Goal: Task Accomplishment & Management: Use online tool/utility

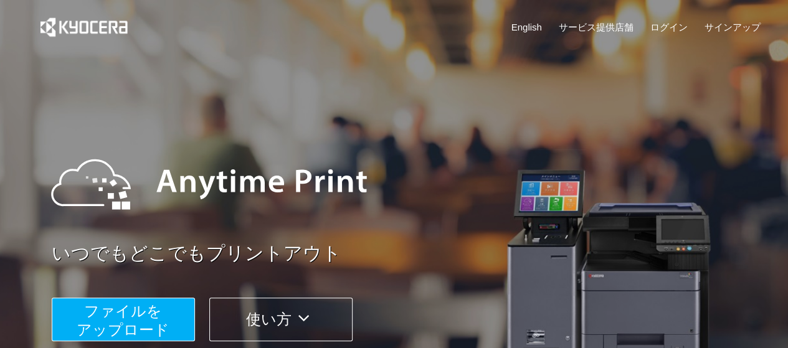
click at [139, 332] on span "ファイルを ​​アップロード" at bounding box center [123, 320] width 93 height 35
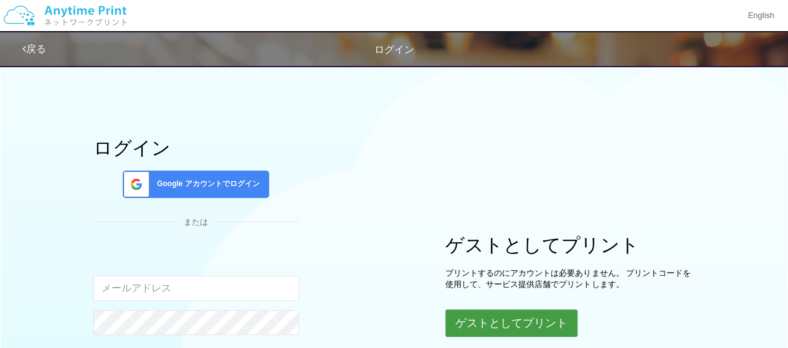
click at [489, 320] on button "ゲストとしてプリント" at bounding box center [511, 322] width 132 height 27
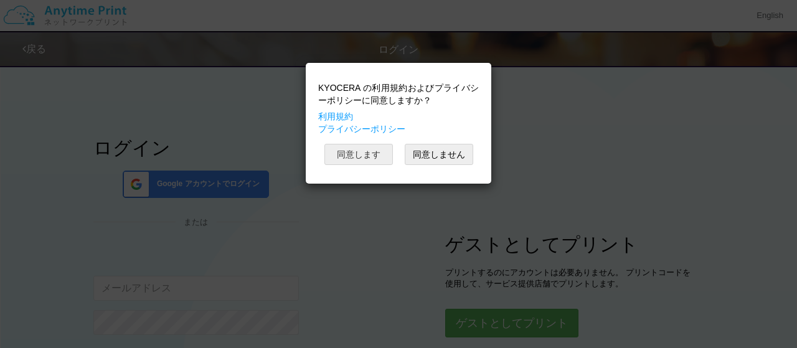
click at [374, 155] on button "同意します" at bounding box center [358, 154] width 68 height 21
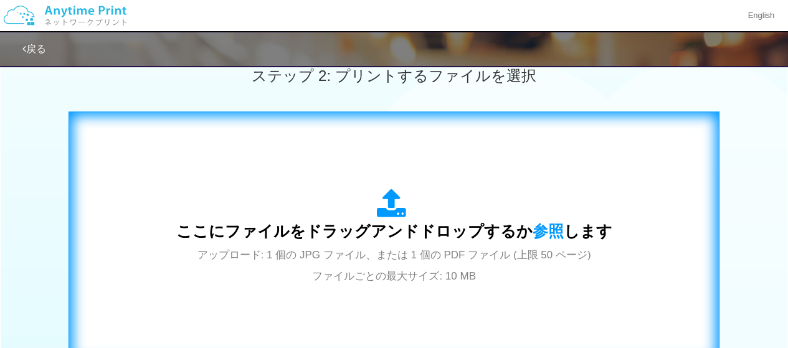
scroll to position [366, 0]
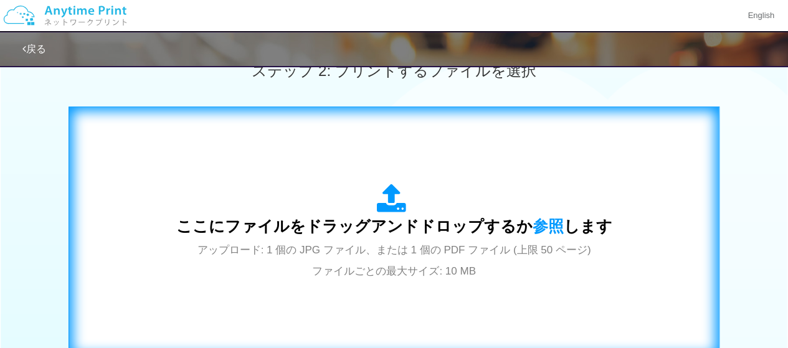
click at [436, 226] on span "ここにファイルをドラッグアンドドロップするか 参照 します" at bounding box center [394, 225] width 436 height 17
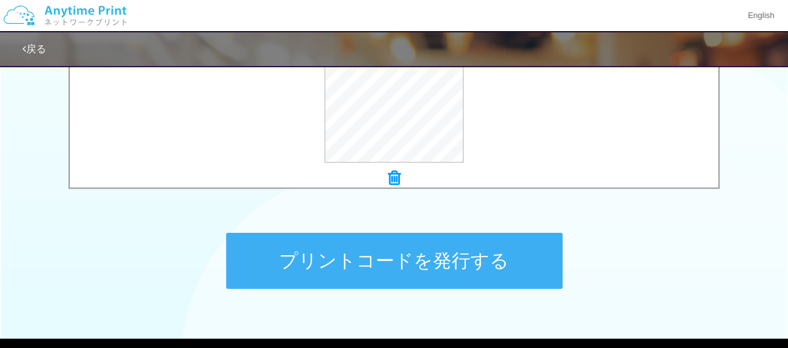
scroll to position [532, 0]
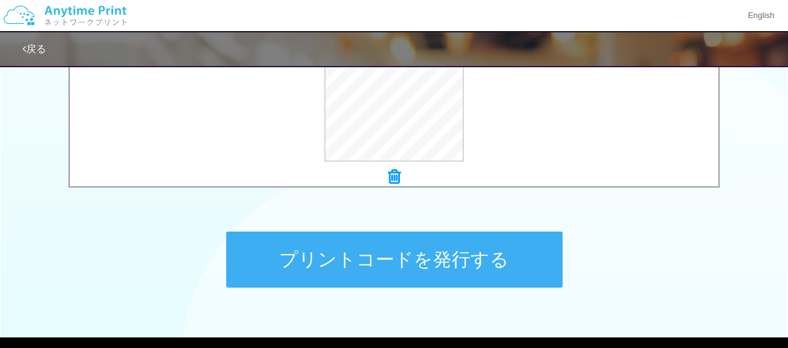
click at [433, 266] on button "プリントコードを発行する" at bounding box center [394, 260] width 336 height 56
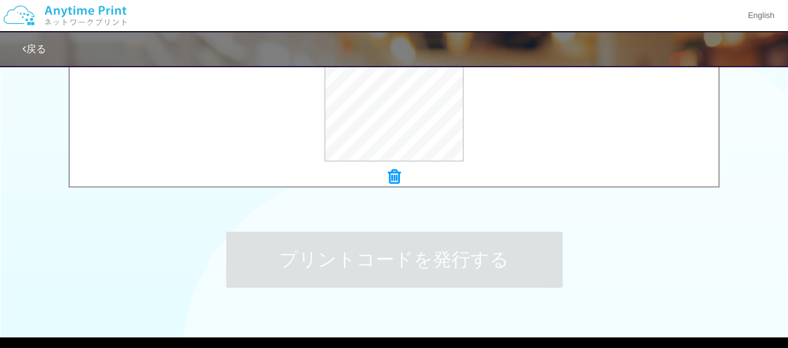
scroll to position [0, 0]
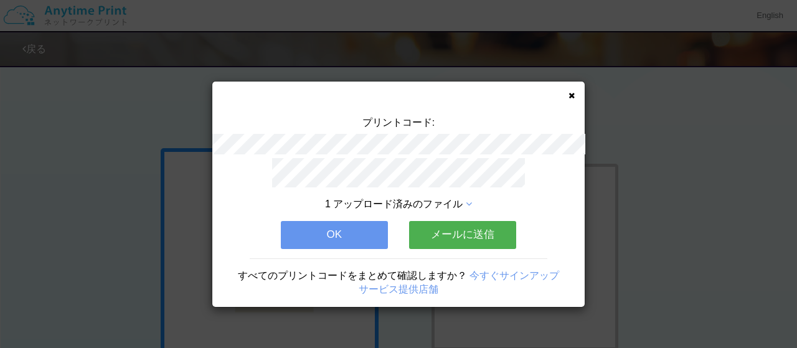
click at [375, 230] on button "OK" at bounding box center [334, 234] width 107 height 27
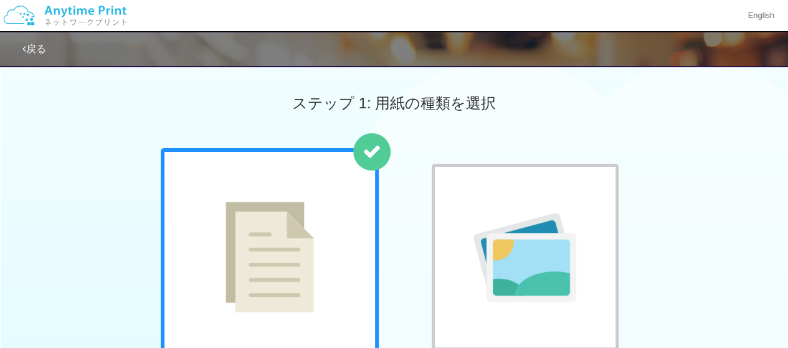
scroll to position [351, 0]
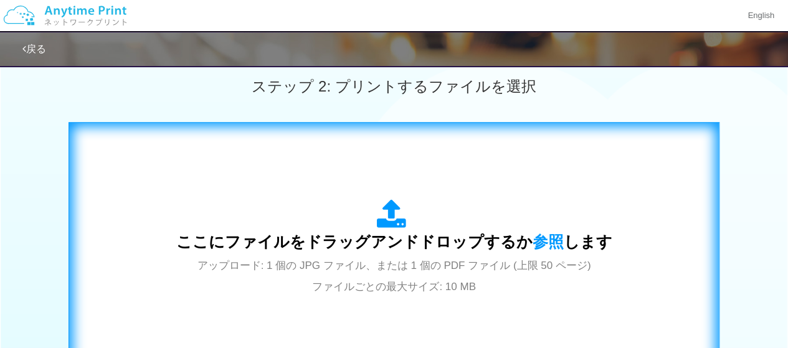
click at [518, 223] on div "ここにファイルをドラッグアンドドロップするか 参照 します アップロード: 1 個の JPG ファイル、または 1 個の PDF ファイル (上限 50 ペー…" at bounding box center [394, 247] width 436 height 97
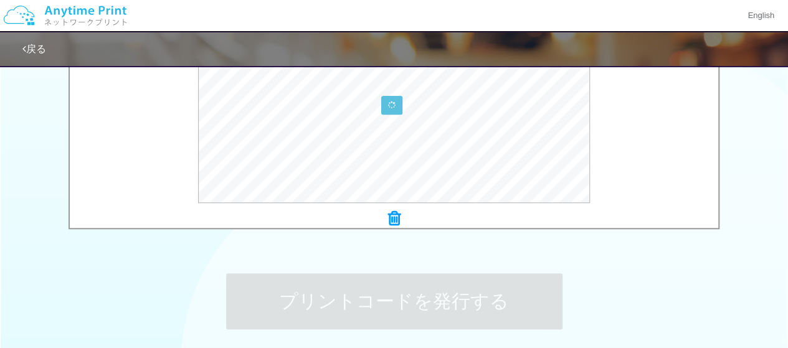
scroll to position [494, 0]
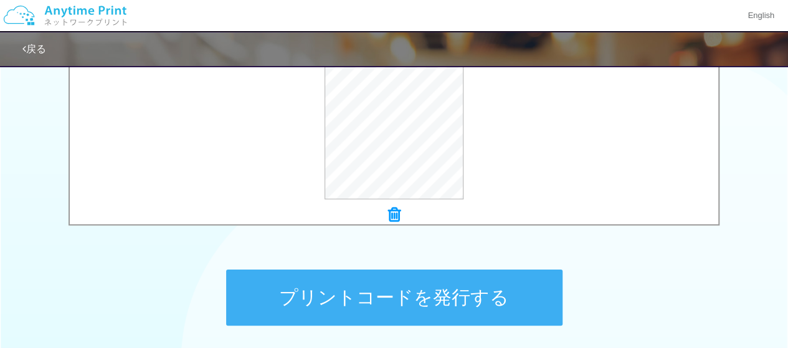
click at [459, 296] on button "プリントコードを発行する" at bounding box center [394, 298] width 336 height 56
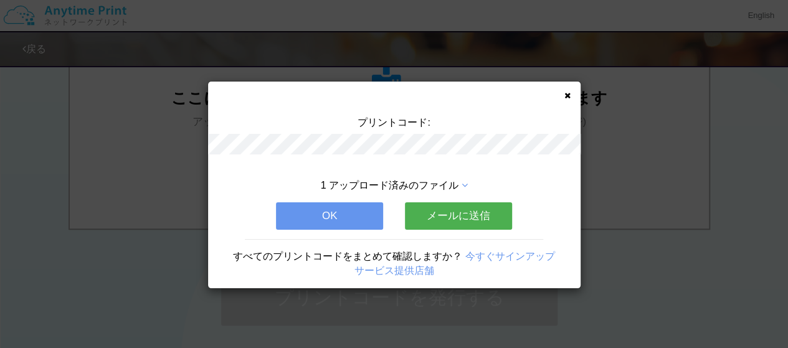
scroll to position [0, 0]
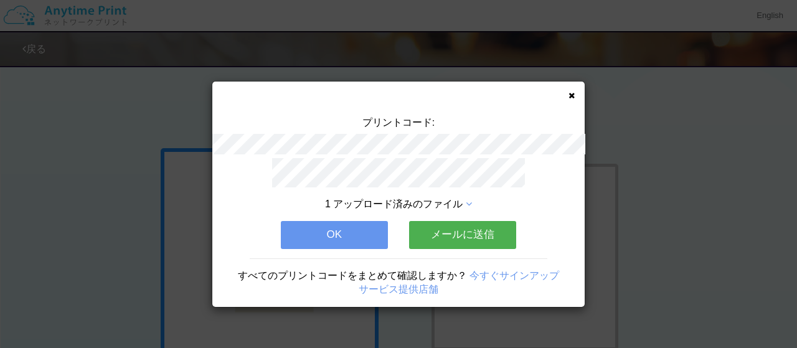
click at [318, 224] on button "OK" at bounding box center [334, 234] width 107 height 27
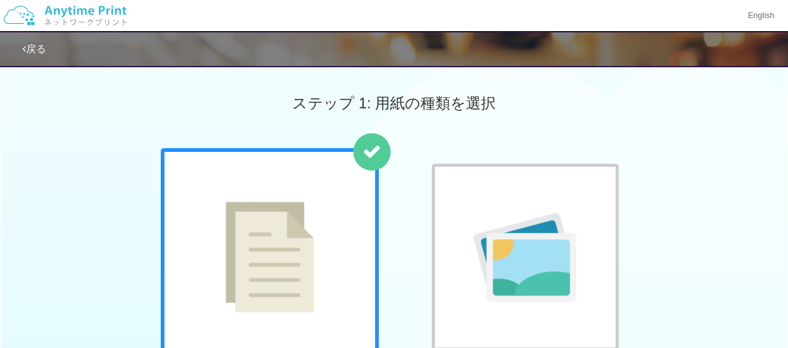
click at [321, 247] on div at bounding box center [270, 257] width 218 height 218
drag, startPoint x: 776, startPoint y: 72, endPoint x: 786, endPoint y: 134, distance: 63.7
click at [786, 134] on div "ステップ 1: 用紙の種類を選択" at bounding box center [394, 104] width 788 height 90
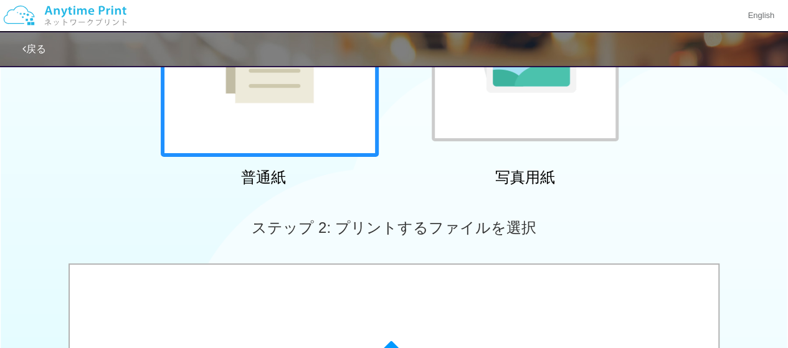
scroll to position [347, 0]
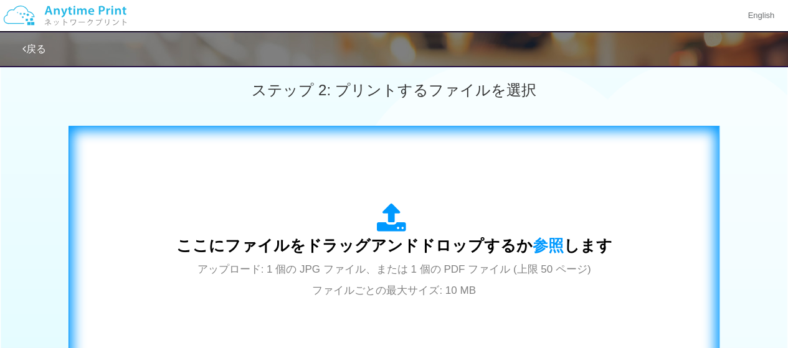
click at [470, 246] on span "ここにファイルをドラッグアンドドロップするか 参照 します" at bounding box center [394, 245] width 436 height 17
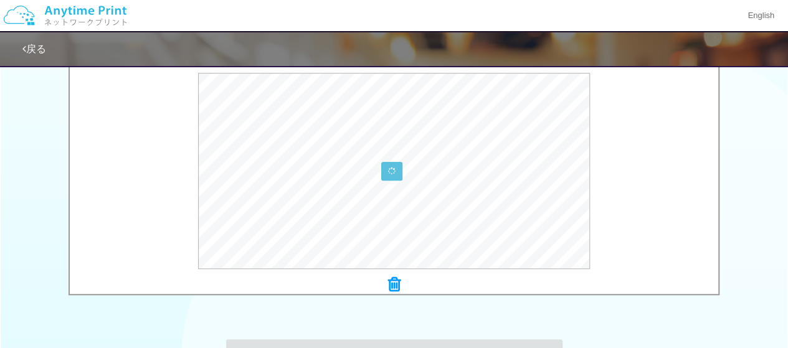
scroll to position [427, 0]
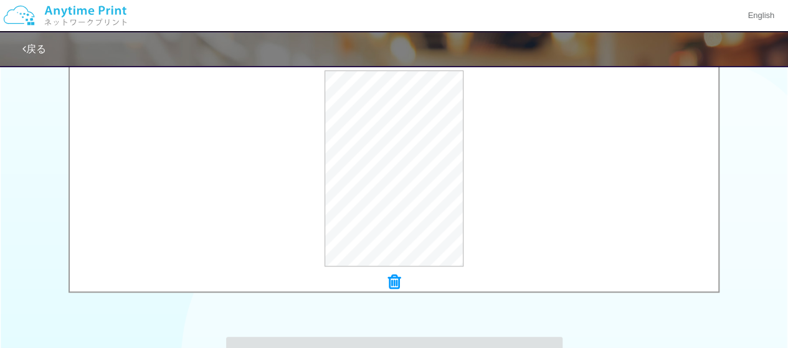
scroll to position [0, 0]
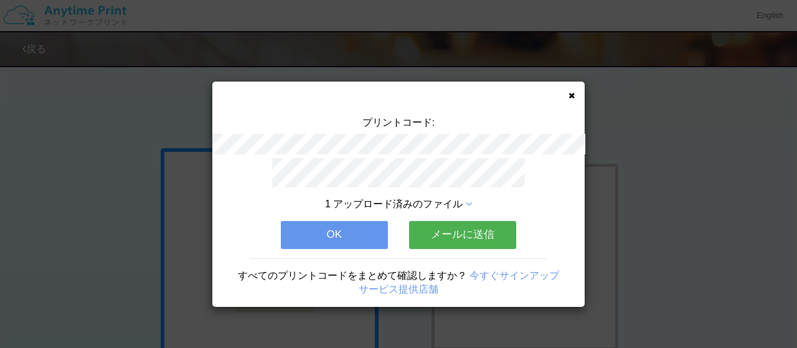
click at [323, 242] on button "OK" at bounding box center [334, 234] width 107 height 27
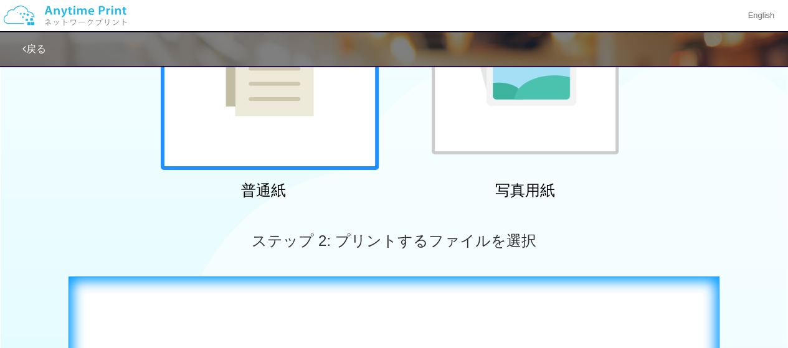
scroll to position [226, 0]
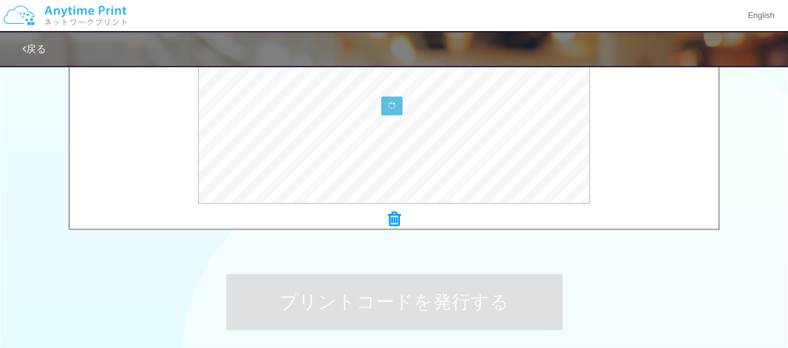
scroll to position [543, 0]
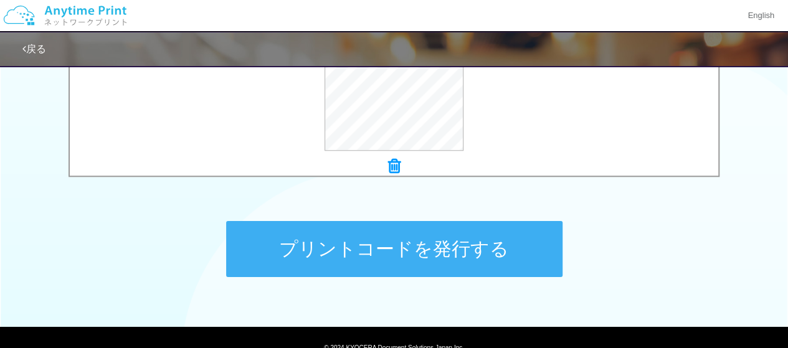
click at [458, 253] on button "プリントコードを発行する" at bounding box center [394, 249] width 336 height 56
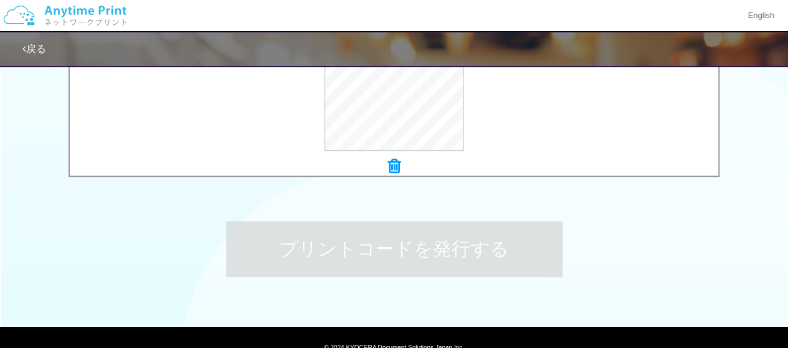
scroll to position [0, 0]
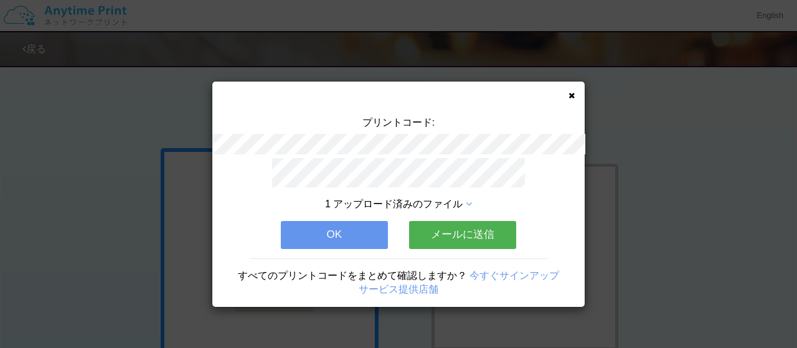
click at [323, 221] on button "OK" at bounding box center [334, 234] width 107 height 27
